Goal: Transaction & Acquisition: Purchase product/service

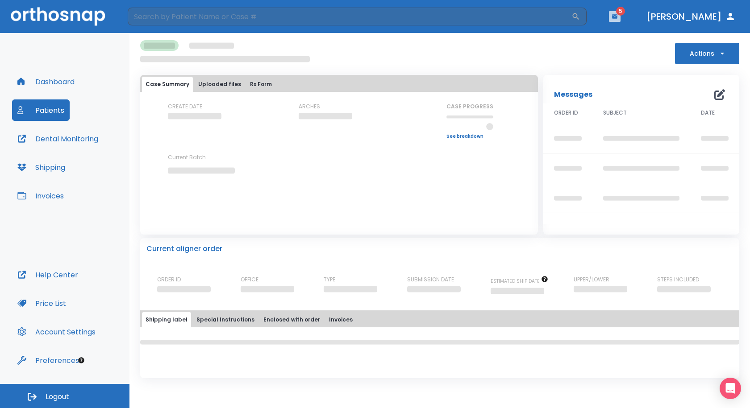
click at [612, 17] on icon "button" at bounding box center [614, 16] width 5 height 4
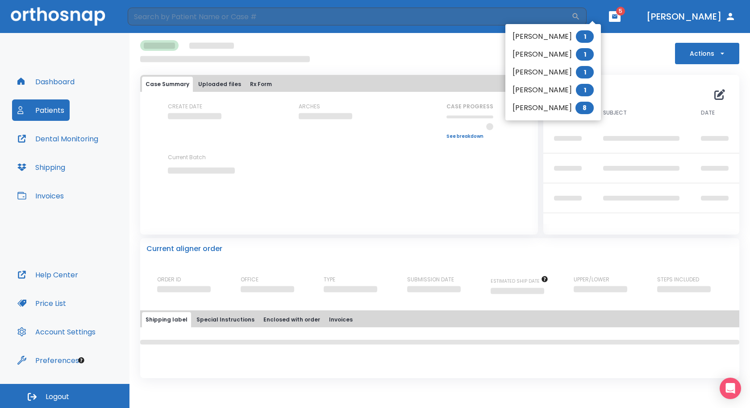
click at [576, 34] on li "Lindsy Talley 1" at bounding box center [553, 37] width 96 height 18
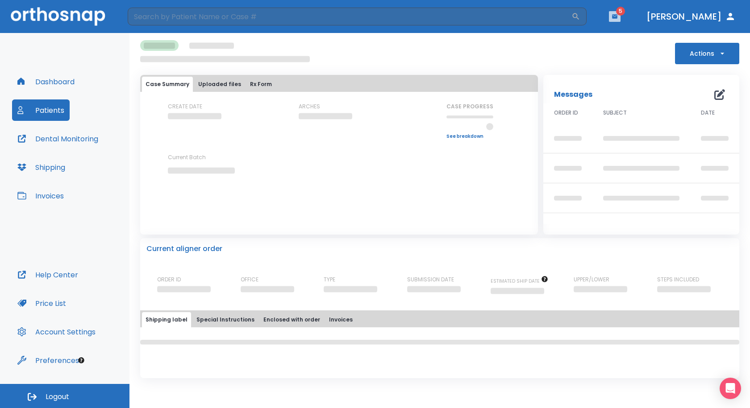
click at [612, 17] on icon "button" at bounding box center [614, 16] width 5 height 4
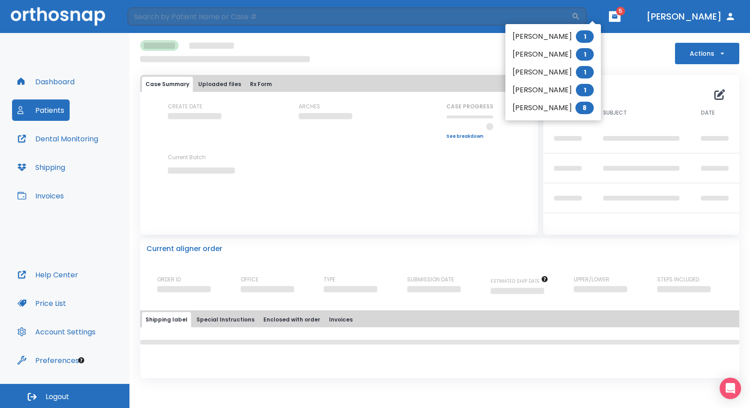
click at [574, 51] on li "Dixie Harris 1" at bounding box center [553, 55] width 96 height 18
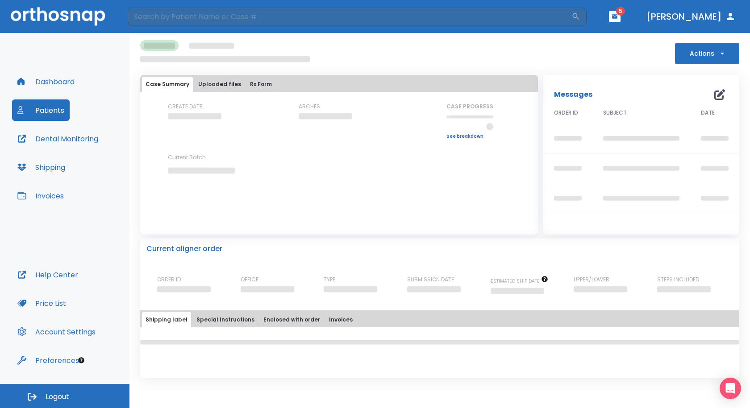
click at [605, 9] on header "​ 5 Dr. Swartzentruber" at bounding box center [375, 16] width 750 height 33
click at [612, 17] on icon "button" at bounding box center [615, 16] width 6 height 6
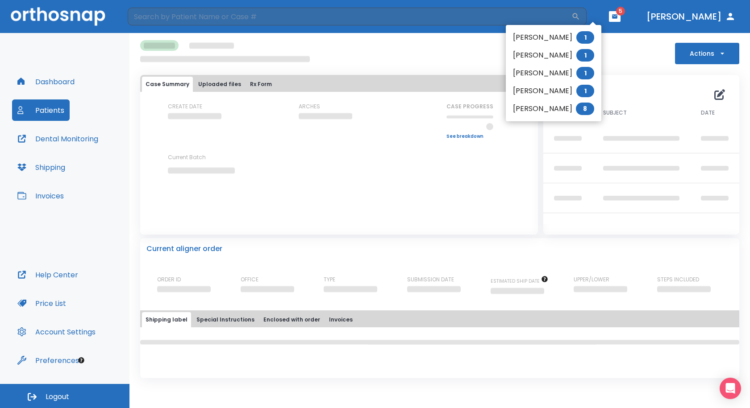
click at [571, 57] on li "[PERSON_NAME] 1" at bounding box center [554, 55] width 96 height 18
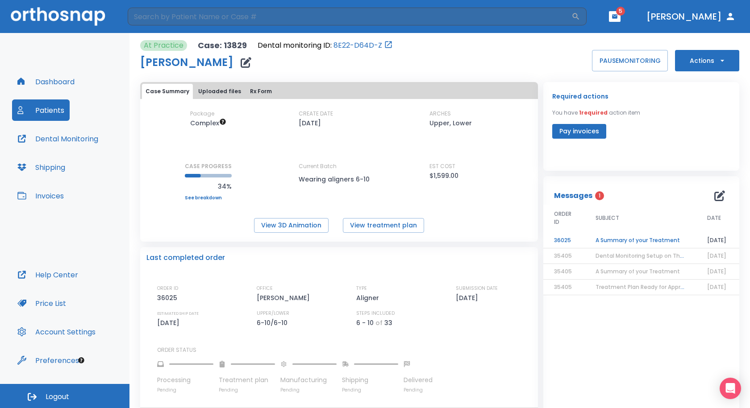
scroll to position [45, 0]
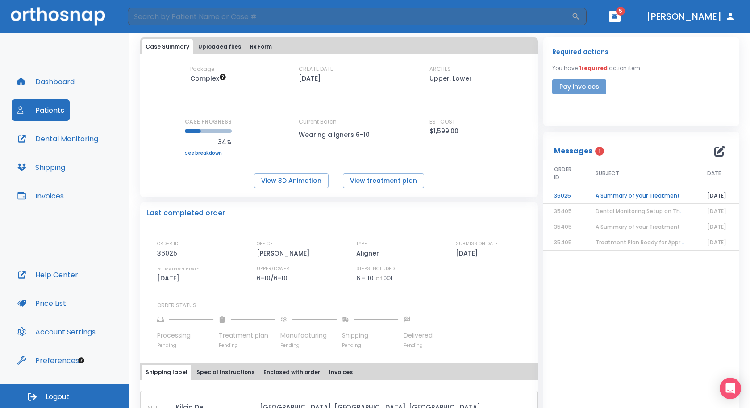
click at [590, 88] on button "Pay invoices" at bounding box center [579, 86] width 54 height 15
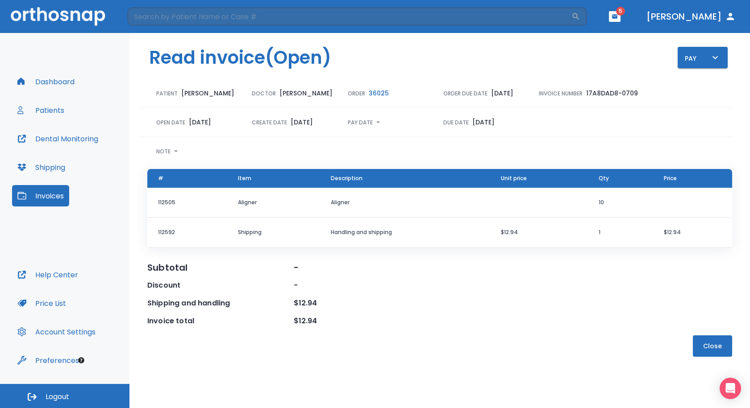
click at [612, 18] on icon "button" at bounding box center [614, 16] width 5 height 4
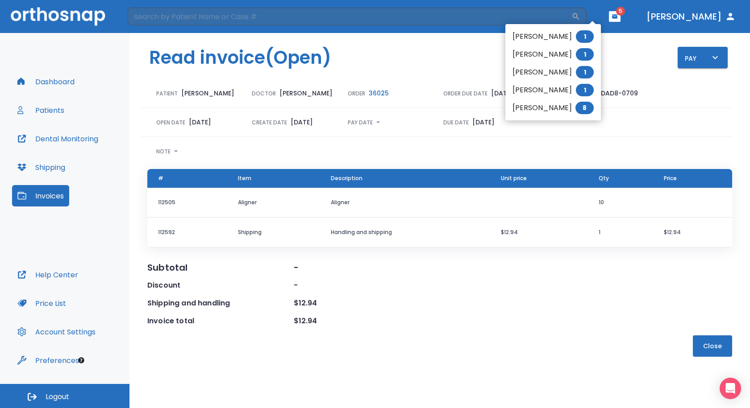
click at [567, 140] on div at bounding box center [375, 204] width 750 height 408
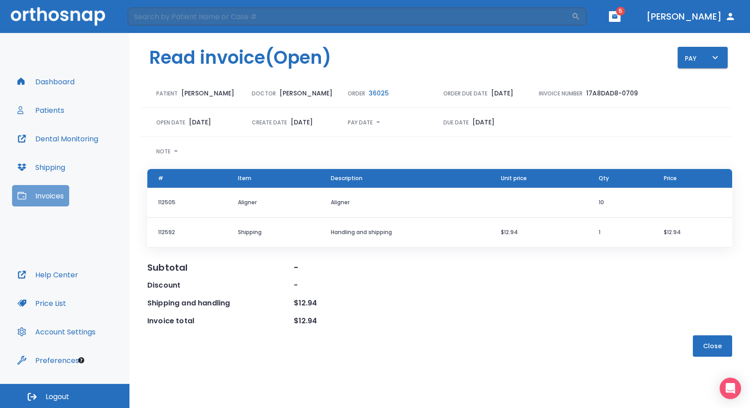
click at [49, 191] on button "Invoices" at bounding box center [40, 195] width 57 height 21
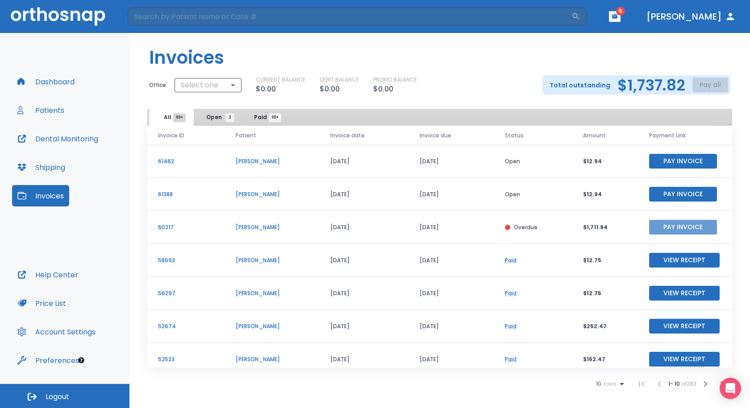
click at [673, 232] on button "Pay Invoice" at bounding box center [683, 227] width 68 height 15
click at [679, 190] on button "Pay Invoice" at bounding box center [683, 194] width 68 height 15
click at [661, 161] on button "Pay Invoice" at bounding box center [683, 161] width 68 height 15
